Goal: Check status: Check status

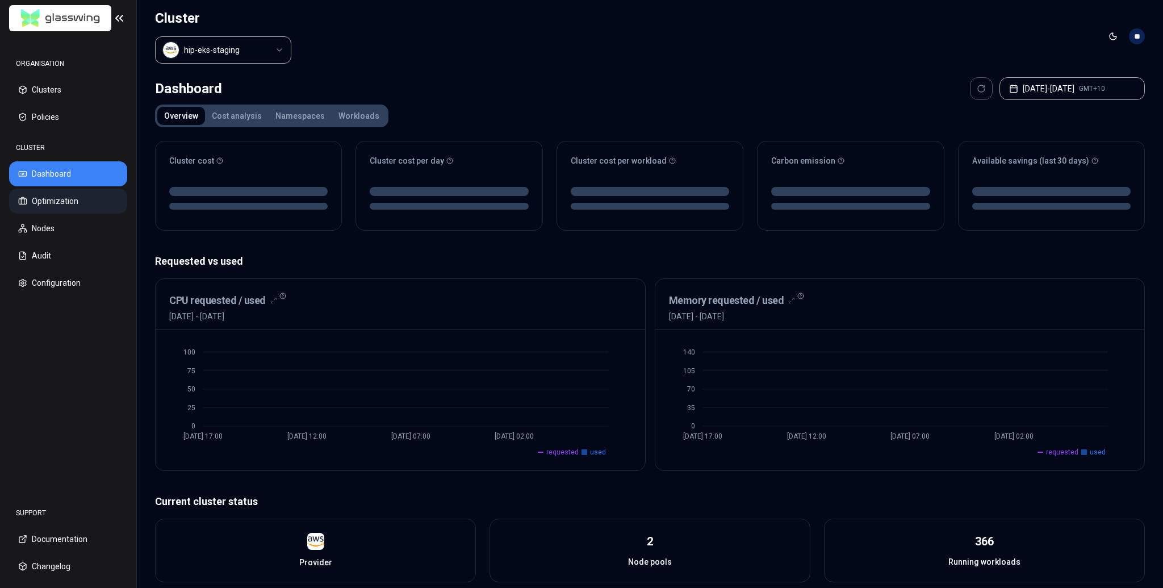
click at [64, 208] on button "Optimization" at bounding box center [68, 201] width 118 height 25
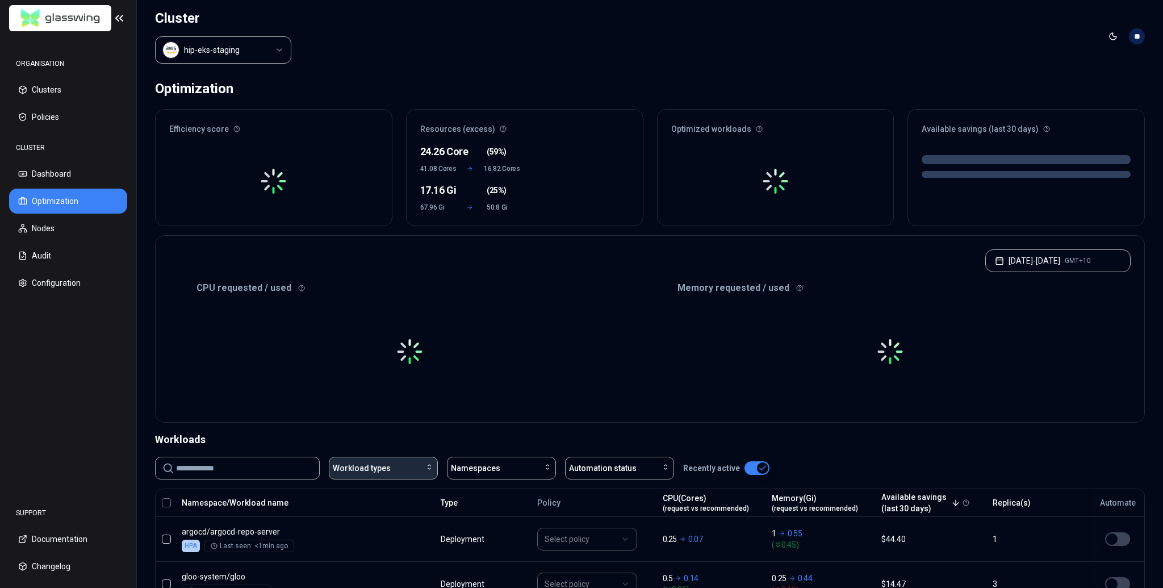
click at [398, 469] on div "Workload types" at bounding box center [383, 467] width 101 height 11
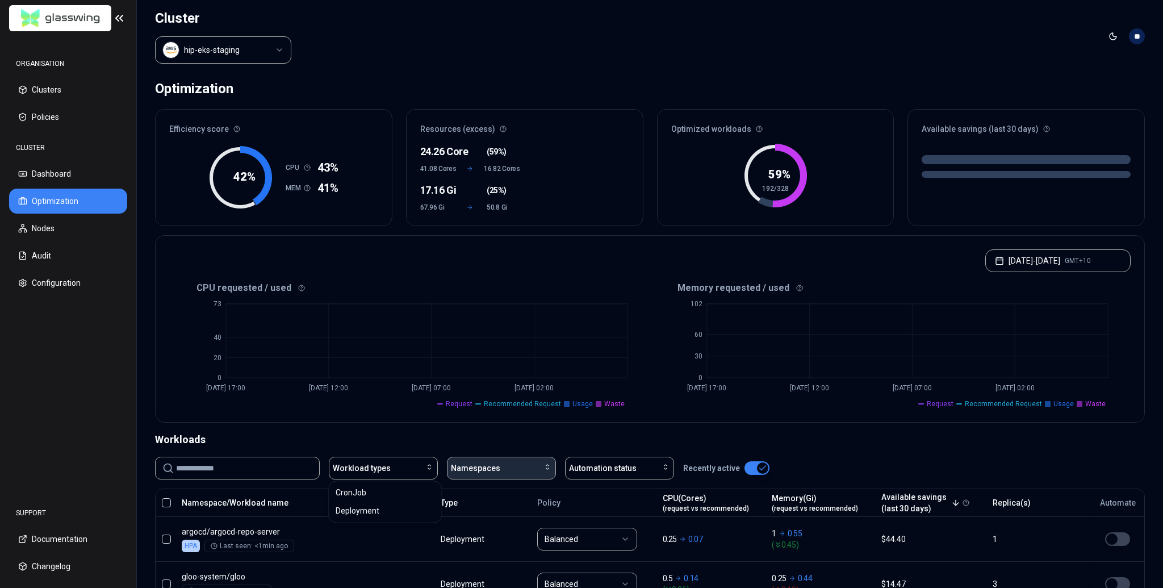
click at [475, 462] on span "Namespaces" at bounding box center [475, 467] width 49 height 11
type input "****"
click at [475, 520] on span "marketplace" at bounding box center [476, 517] width 45 height 11
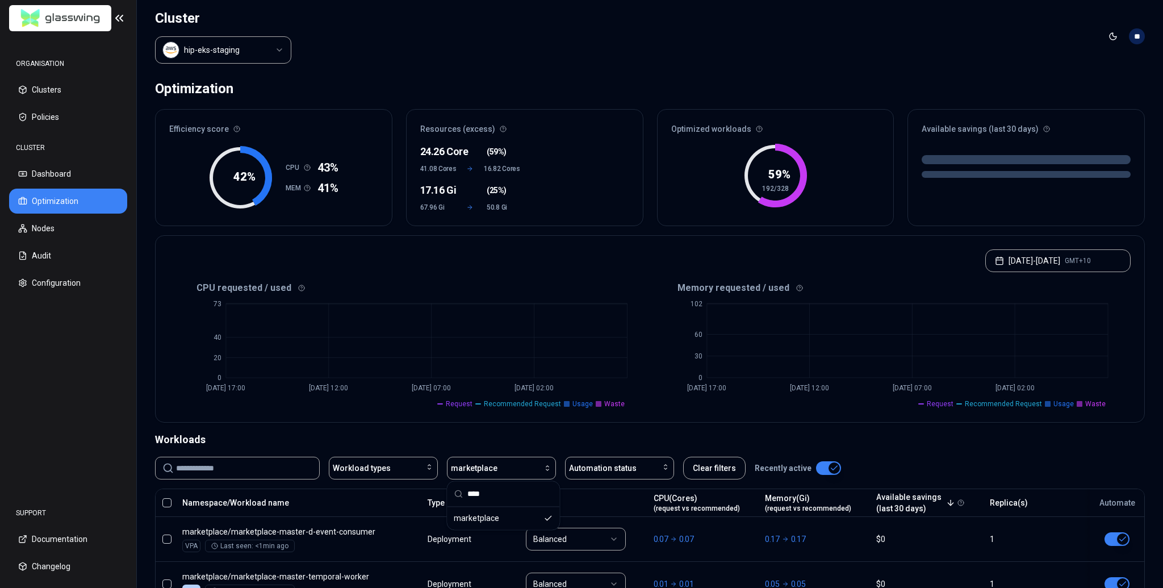
click at [494, 441] on div "Workloads" at bounding box center [650, 440] width 990 height 16
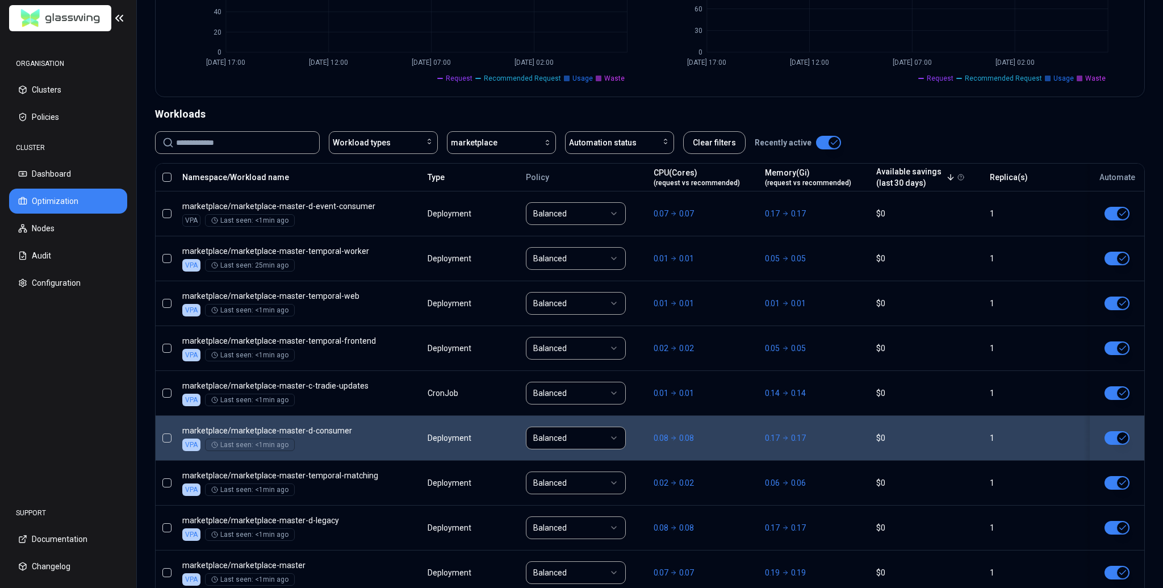
scroll to position [453, 0]
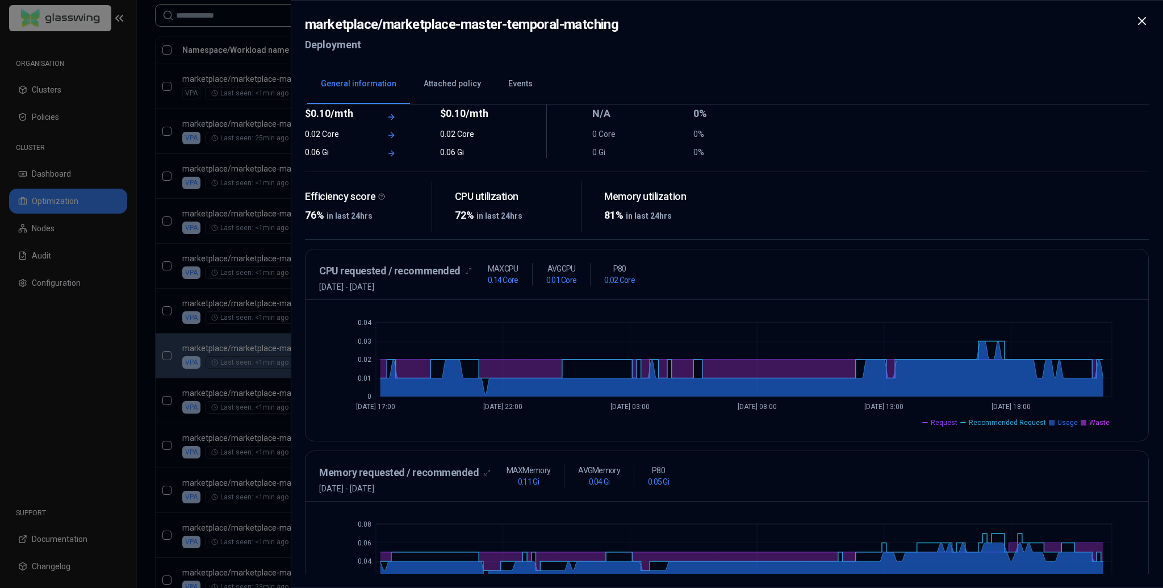
scroll to position [170, 0]
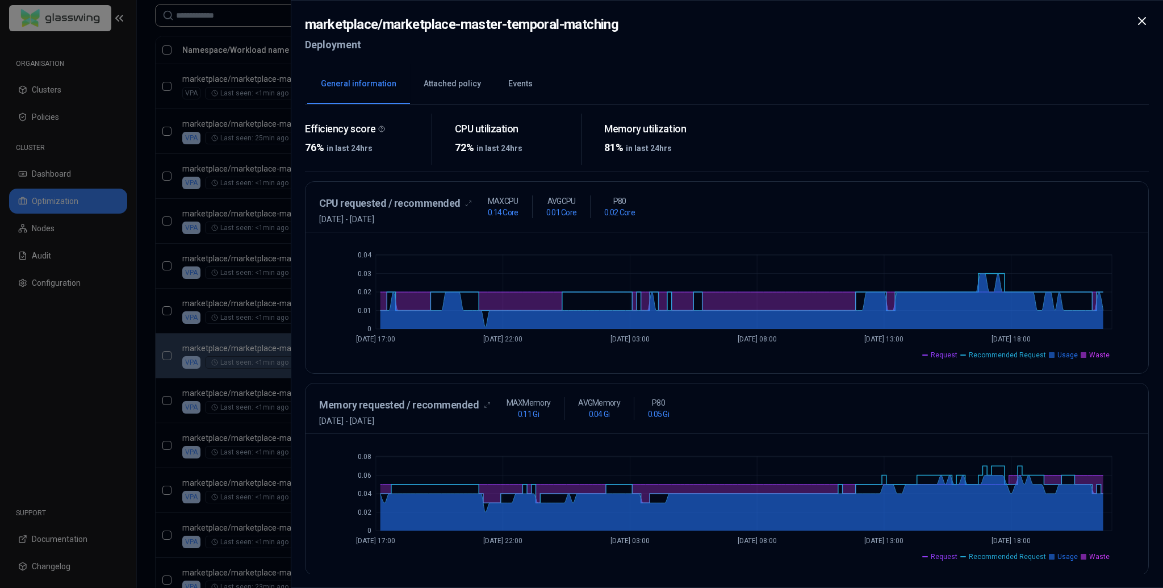
click at [153, 387] on div at bounding box center [581, 294] width 1163 height 588
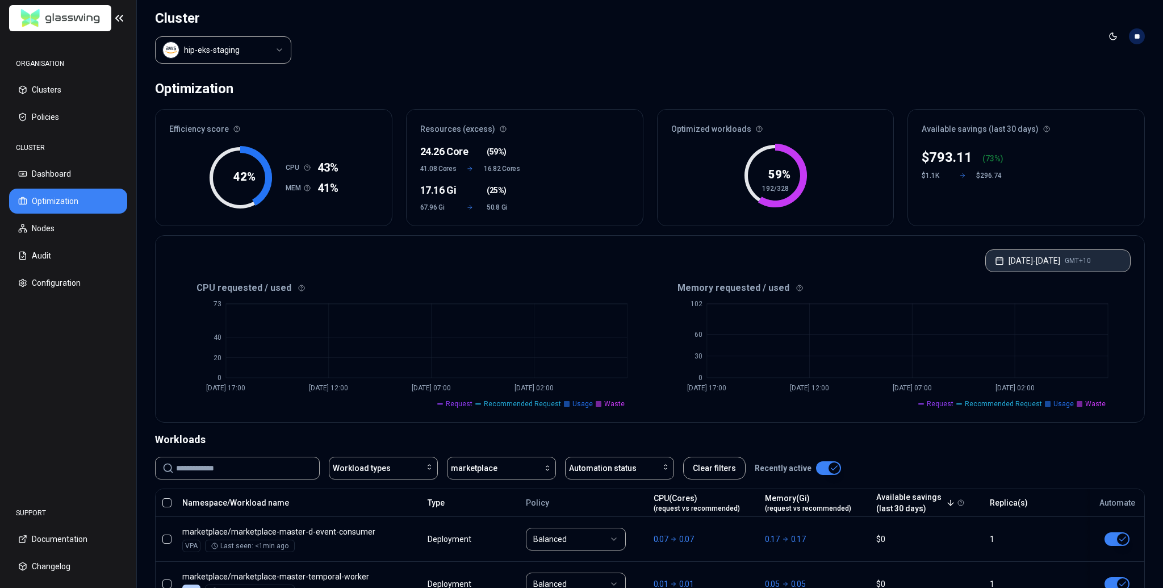
click at [1053, 262] on button "[DATE] - [DATE] GMT+10" at bounding box center [1057, 260] width 145 height 23
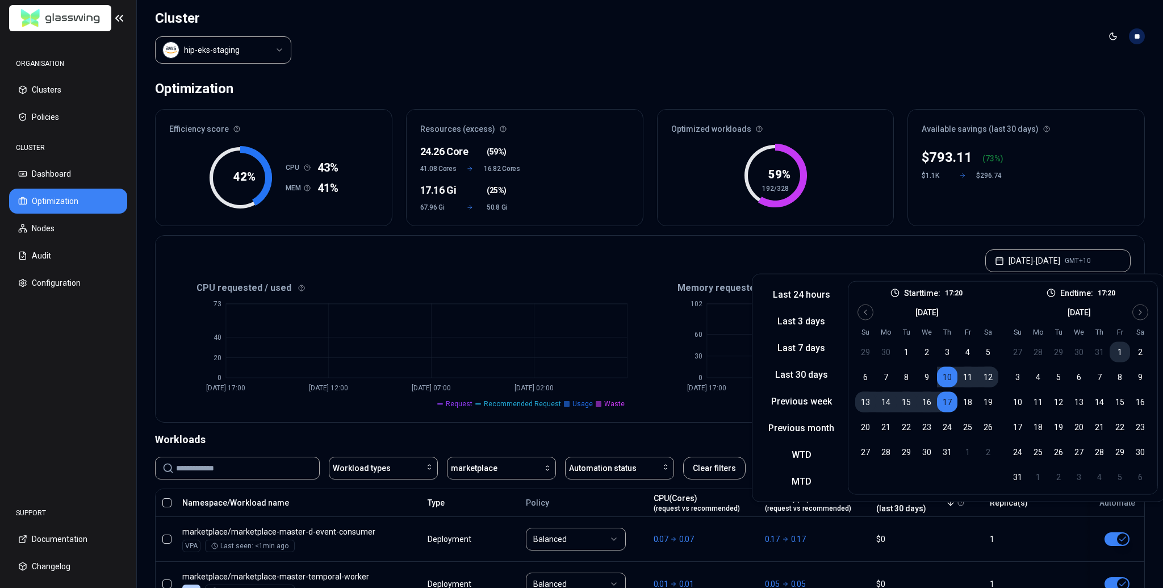
click at [1121, 348] on button "1" at bounding box center [1120, 352] width 20 height 20
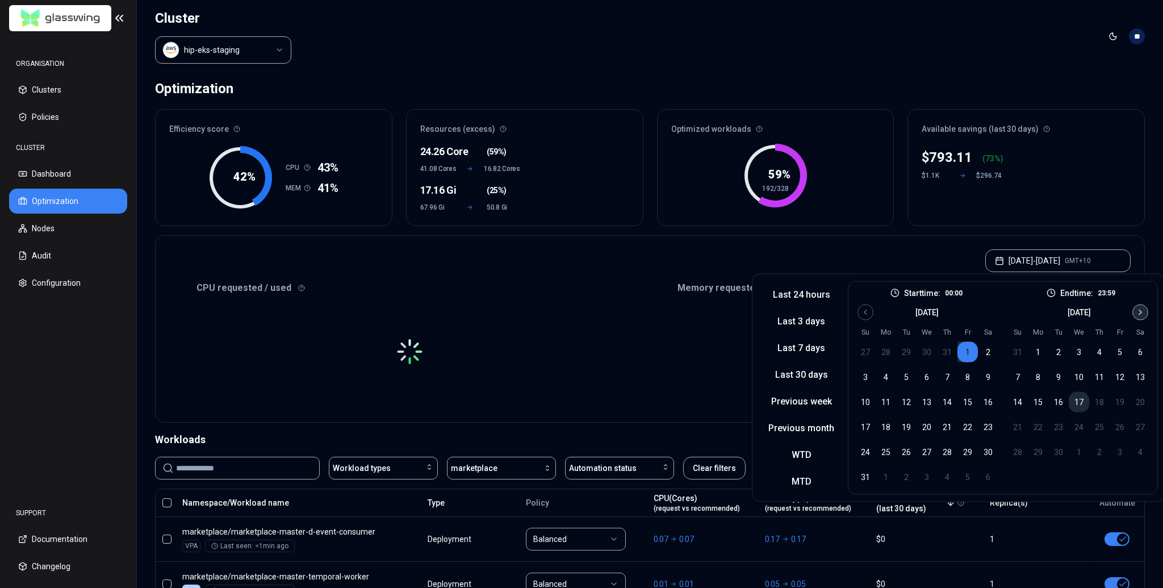
click at [1076, 400] on button "17" at bounding box center [1079, 402] width 20 height 20
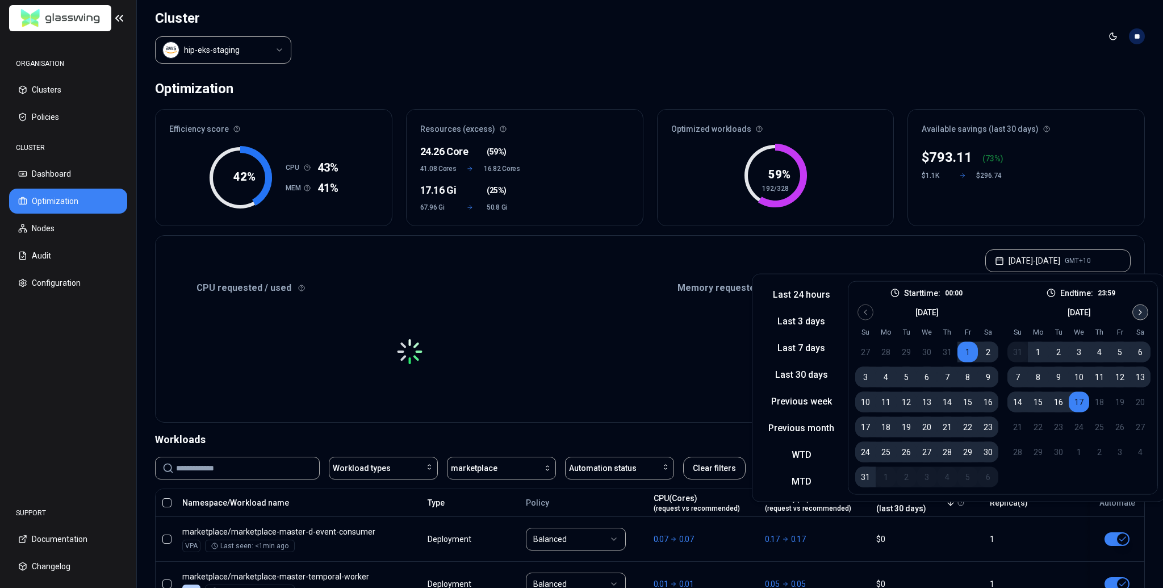
click at [1007, 232] on div "Optimization Efficiency score 42 % CPU 43% MEM 41% Resources (excess) 24.26 Cor…" at bounding box center [650, 594] width 1026 height 1042
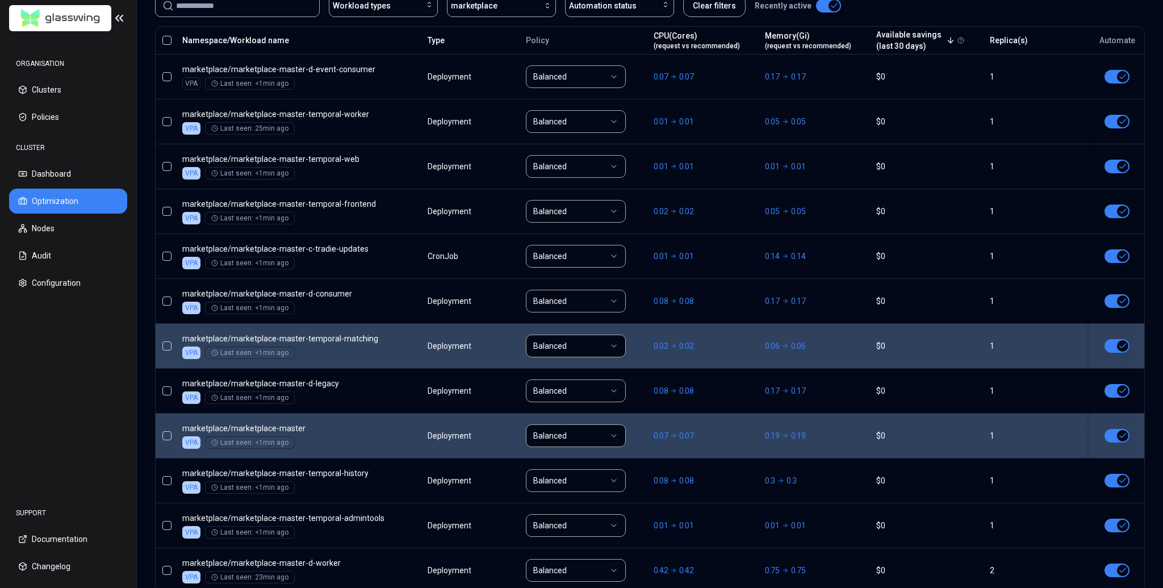
scroll to position [390, 0]
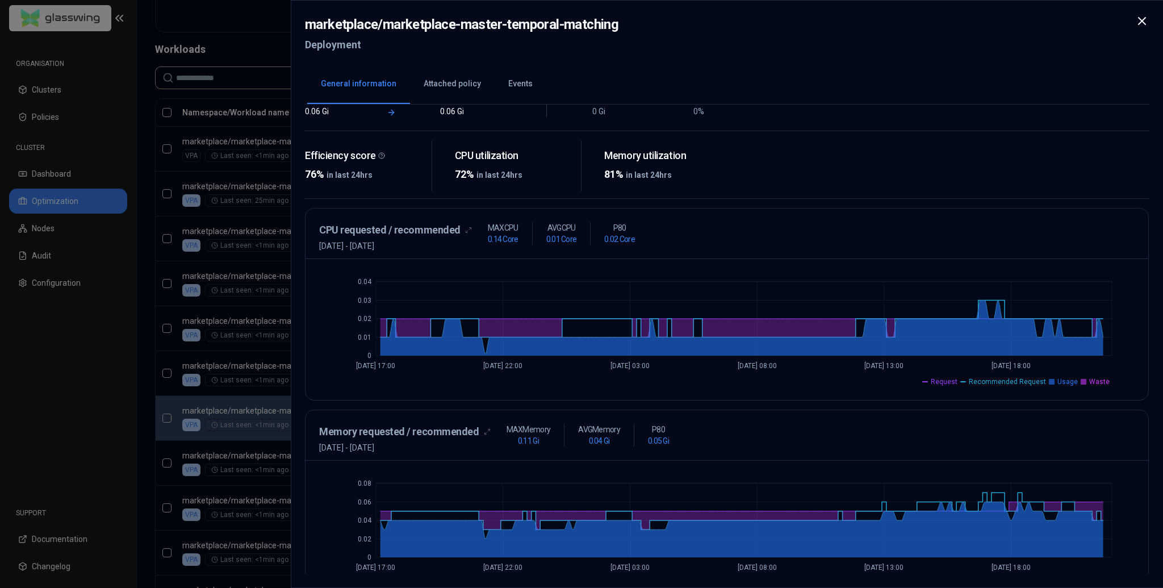
scroll to position [170, 0]
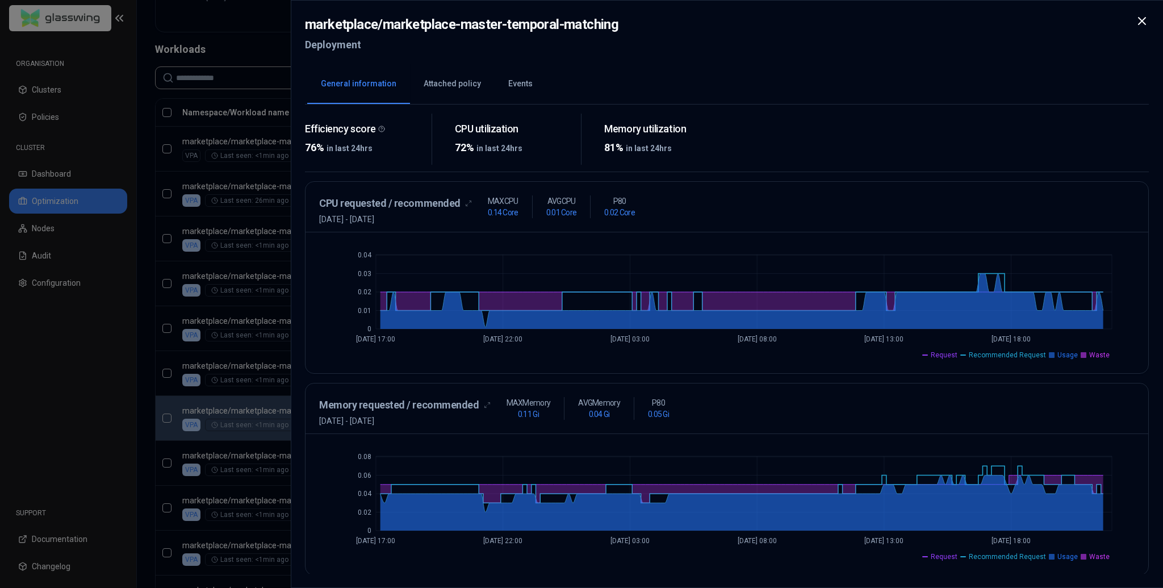
click at [456, 81] on button "Attached policy" at bounding box center [452, 84] width 85 height 40
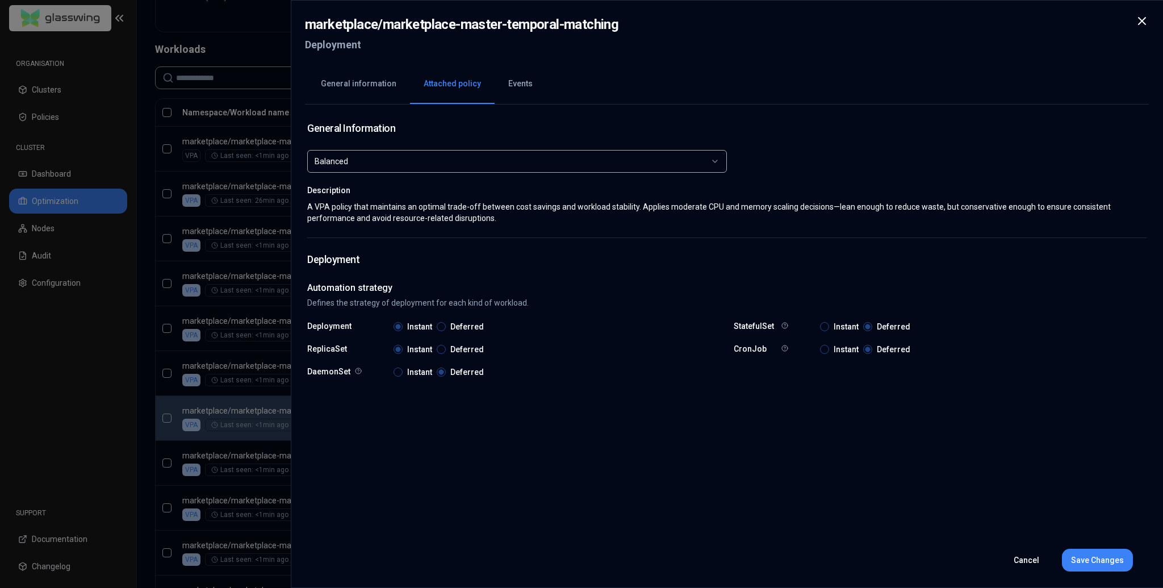
click at [507, 81] on button "Events" at bounding box center [521, 84] width 52 height 40
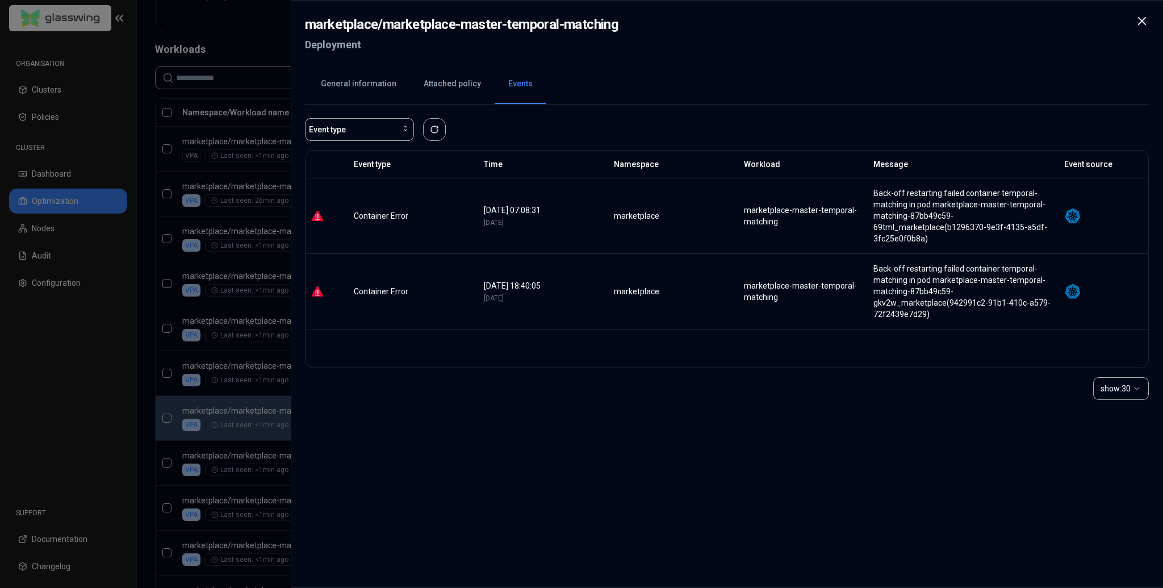
click at [504, 221] on span "[DATE]" at bounding box center [494, 223] width 20 height 8
click at [592, 220] on div "[DATE]" at bounding box center [544, 222] width 120 height 9
click at [629, 214] on div "marketplace" at bounding box center [674, 215] width 120 height 11
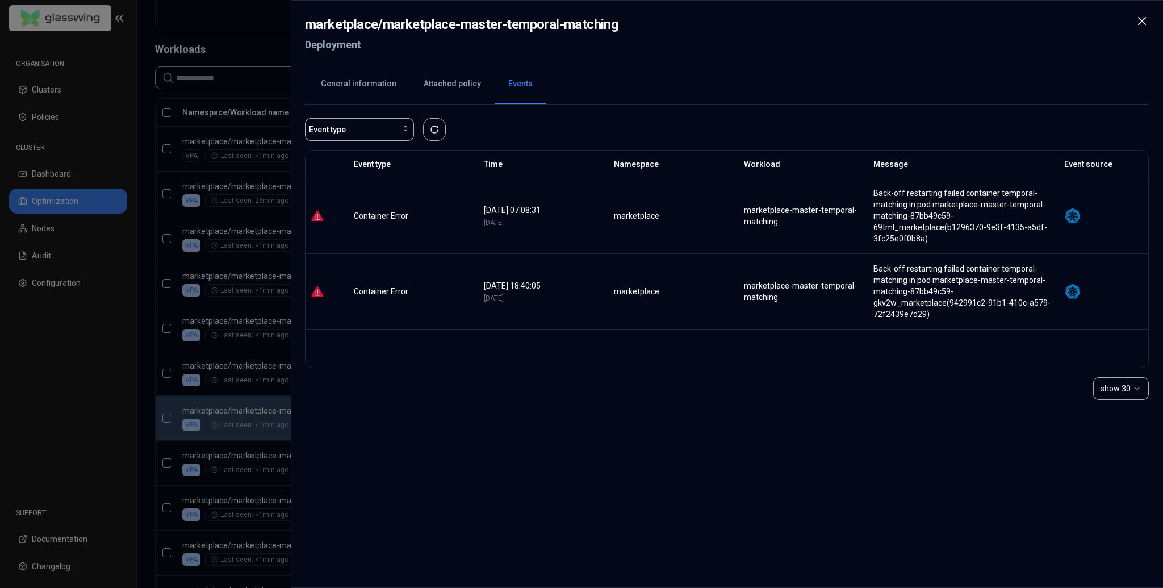
click at [804, 216] on div "marketplace-master-temporal-matching" at bounding box center [804, 215] width 120 height 23
click at [1071, 219] on img at bounding box center [1072, 215] width 17 height 17
click at [1140, 20] on icon at bounding box center [1142, 21] width 14 height 14
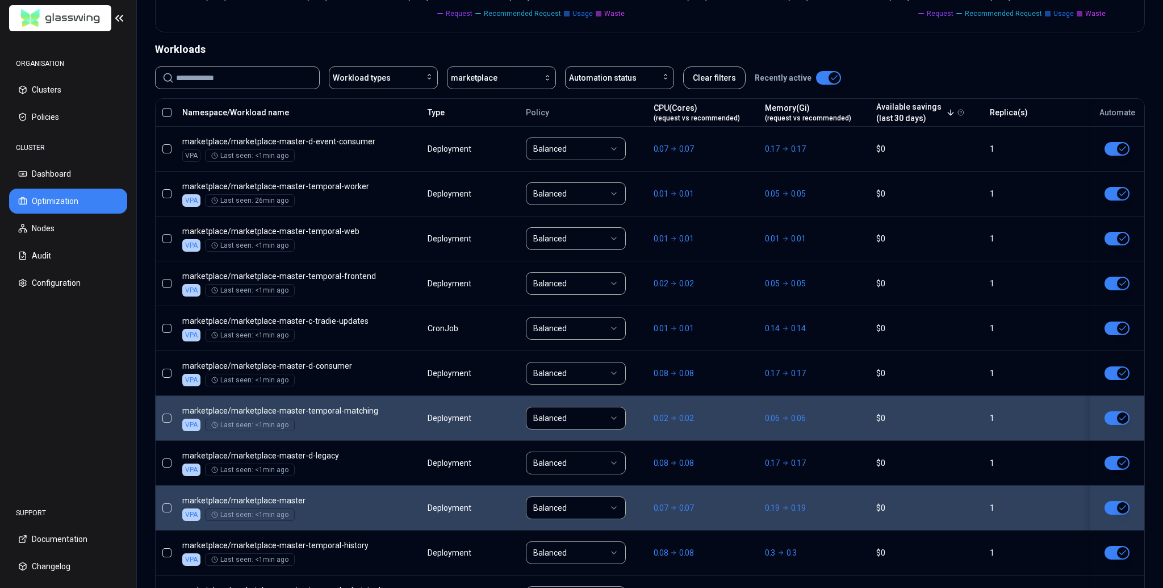
click at [419, 506] on body "ORGANISATION Clusters Policies CLUSTER Dashboard Optimization Nodes Audit Confi…" at bounding box center [581, 294] width 1163 height 588
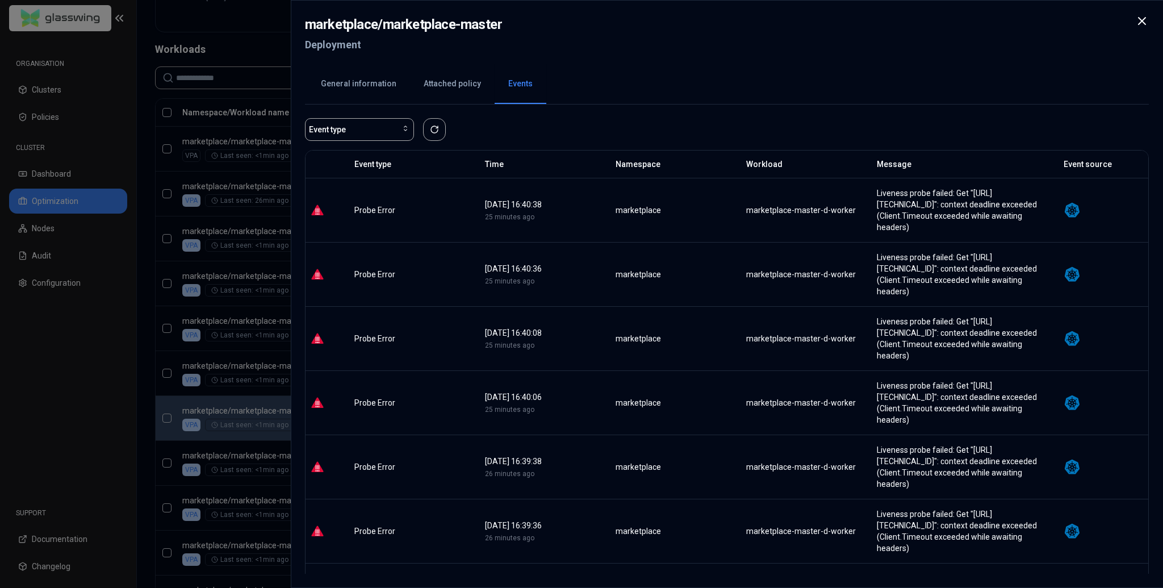
click at [1136, 28] on div at bounding box center [1142, 34] width 14 height 41
click at [1139, 22] on icon at bounding box center [1142, 21] width 14 height 14
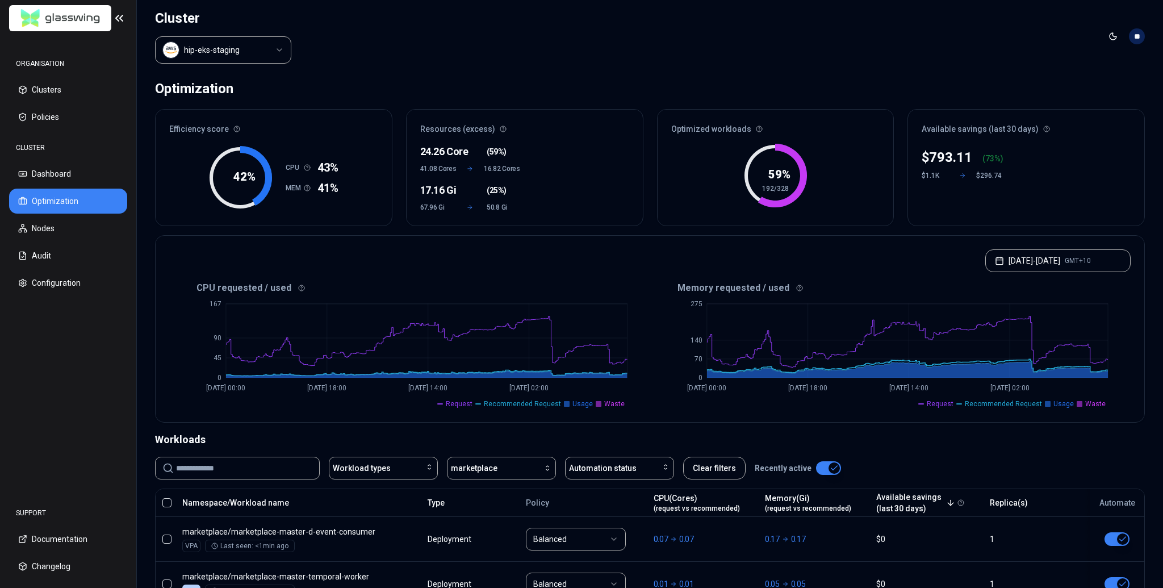
click at [889, 275] on div "[DATE] - [DATE] GMT+10" at bounding box center [650, 257] width 989 height 43
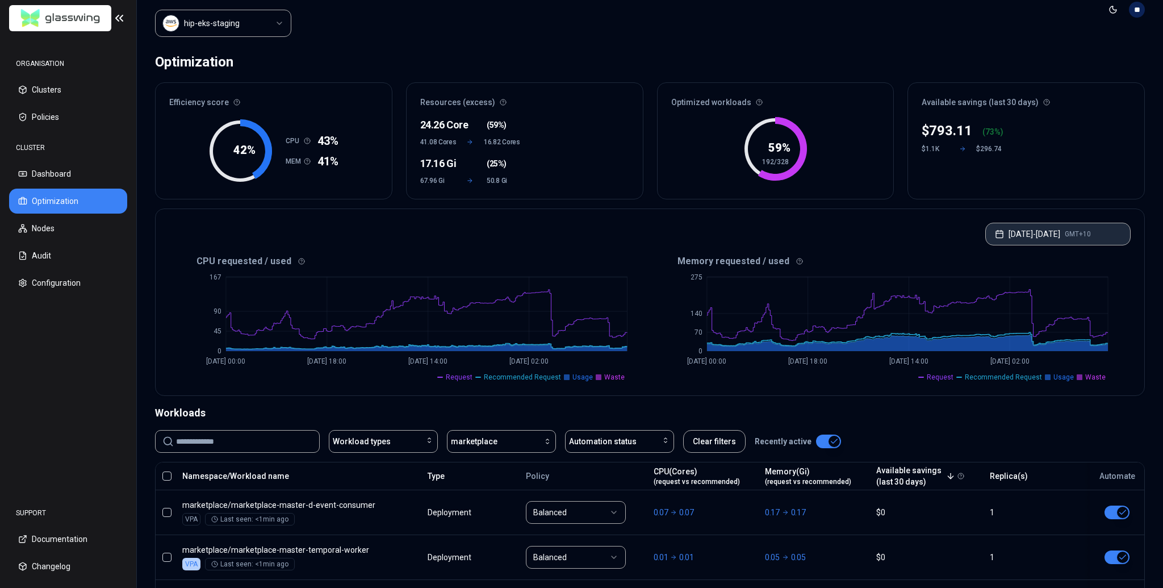
scroll to position [14, 0]
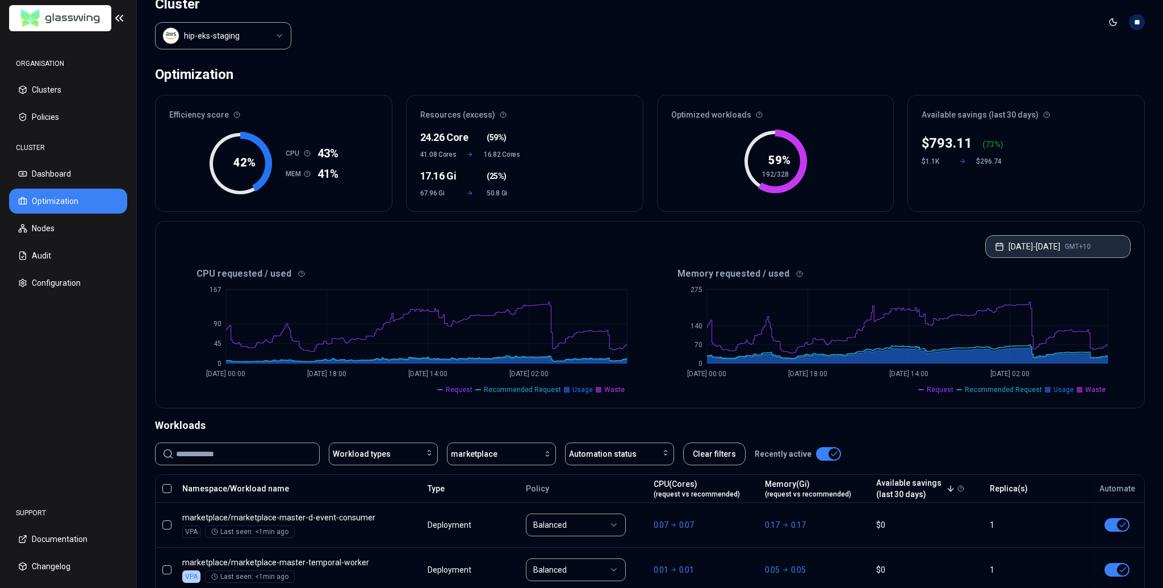
click at [1046, 253] on button "[DATE] - [DATE] GMT+10" at bounding box center [1057, 246] width 145 height 23
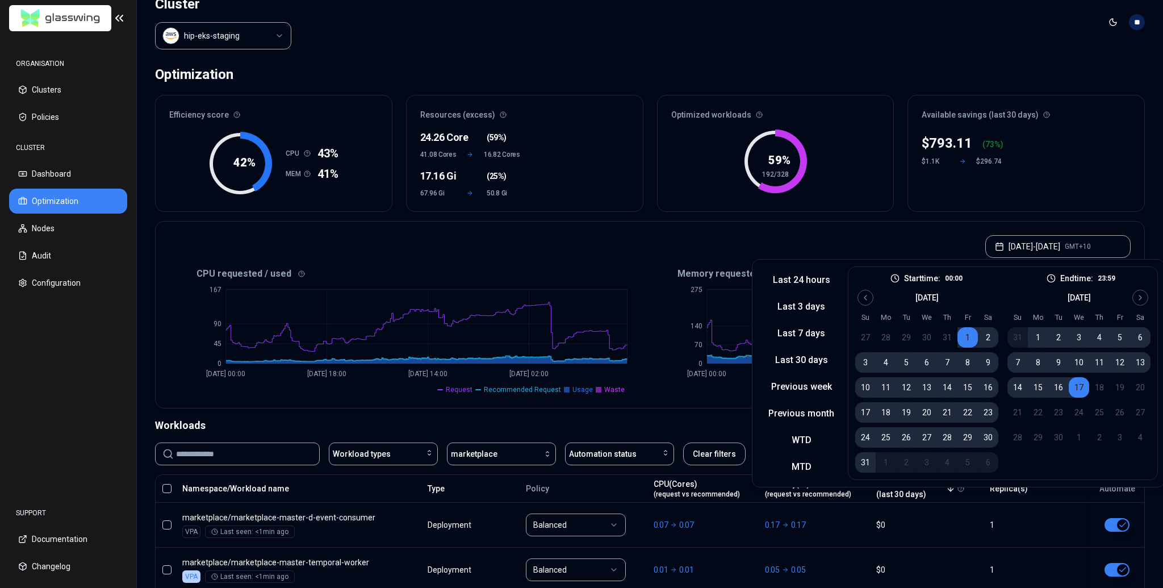
click at [1020, 362] on button "7" at bounding box center [1018, 362] width 20 height 20
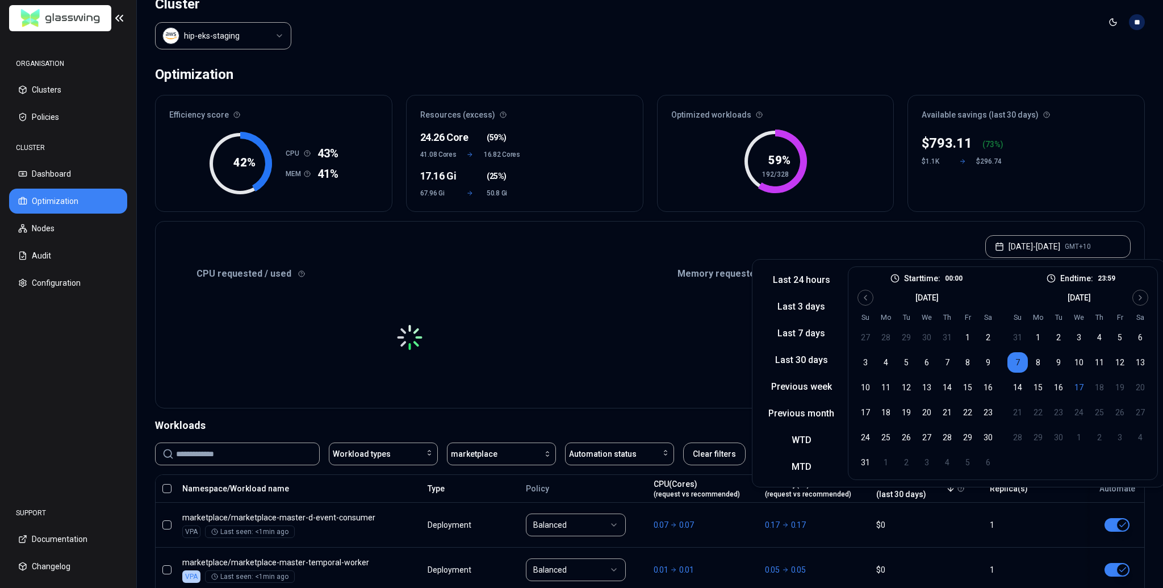
click at [1092, 386] on td "18" at bounding box center [1099, 387] width 20 height 20
click at [1081, 385] on button "17" at bounding box center [1079, 387] width 20 height 20
click at [927, 251] on div "[DATE] - [DATE] GMT+10" at bounding box center [650, 243] width 989 height 43
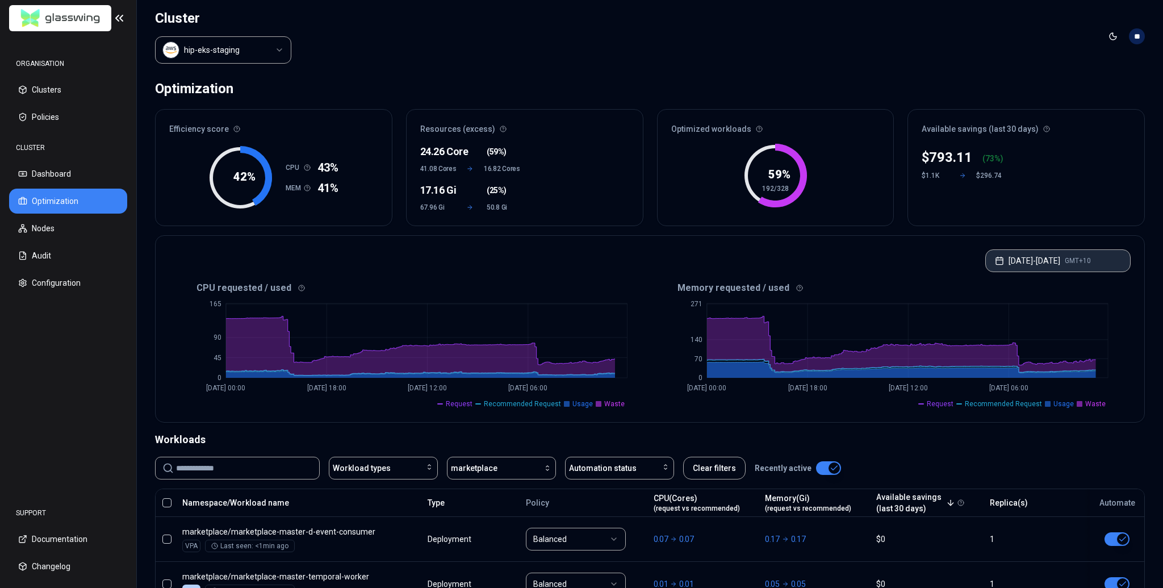
click at [1091, 257] on span "GMT+10" at bounding box center [1078, 260] width 26 height 9
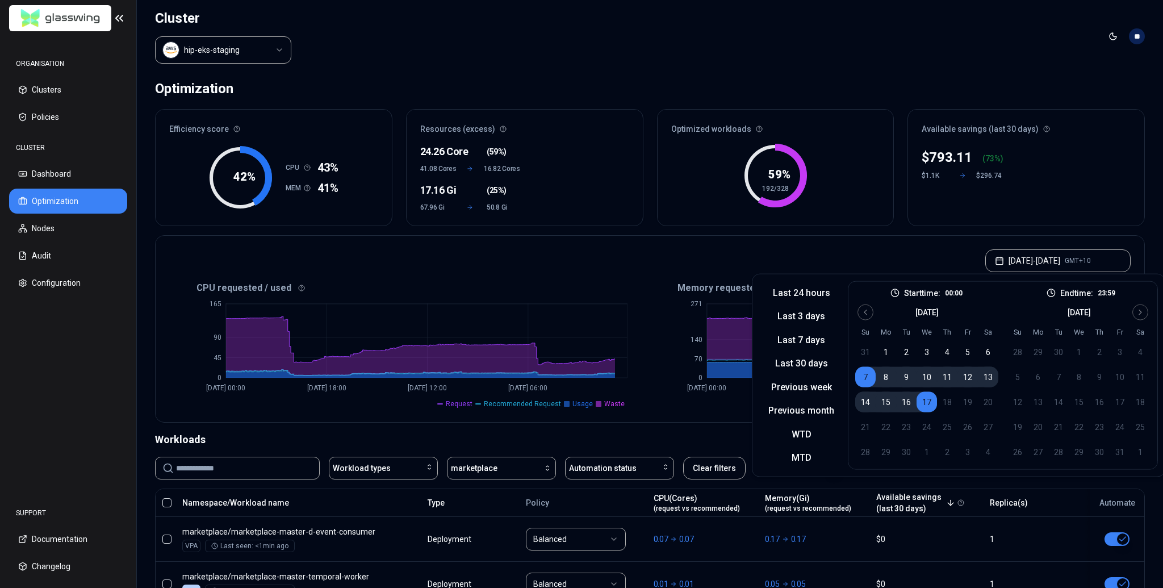
click at [871, 315] on div "[DATE]" at bounding box center [926, 311] width 143 height 14
click at [866, 312] on icon "Go to previous month" at bounding box center [865, 312] width 9 height 9
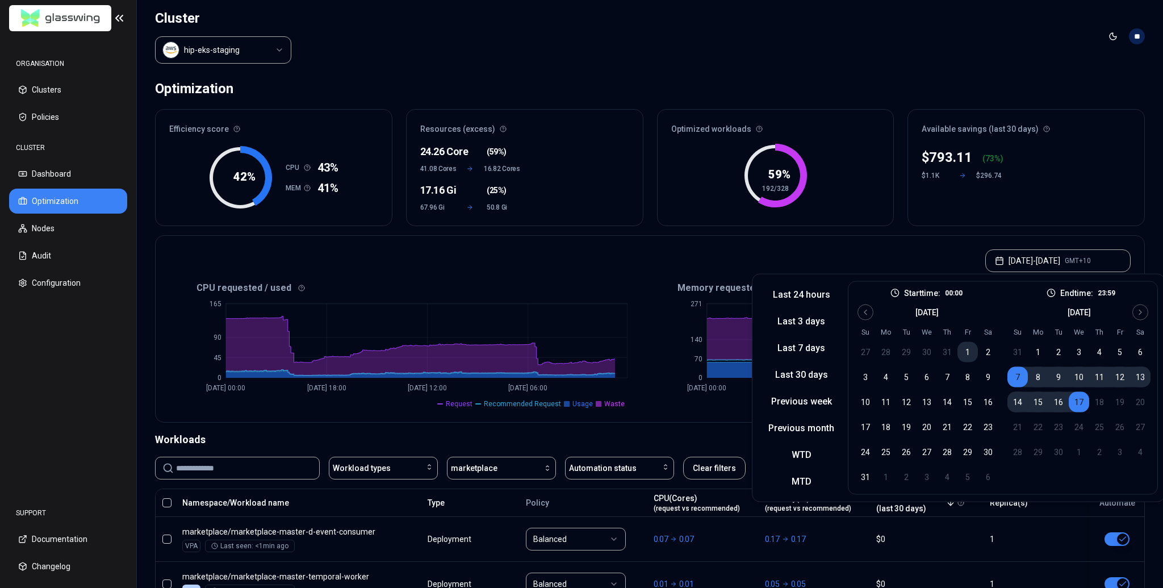
click at [972, 355] on button "1" at bounding box center [968, 352] width 20 height 20
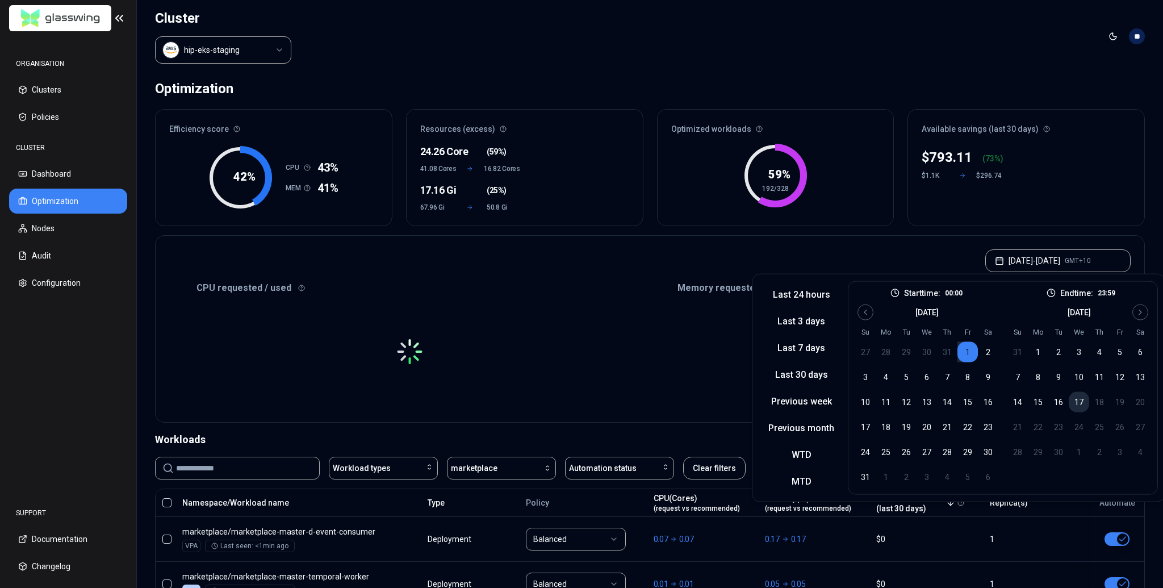
click at [1081, 399] on button "17" at bounding box center [1079, 402] width 20 height 20
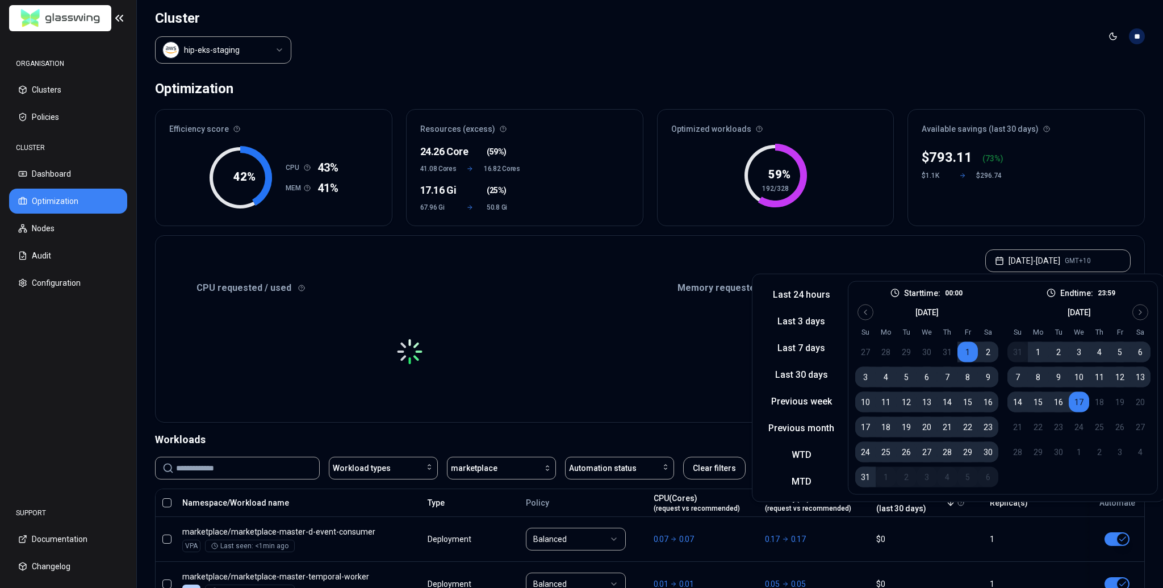
click at [1055, 206] on div "$ 793.11 ( 73 %) $1.1K $296.74" at bounding box center [1026, 183] width 236 height 84
